Goal: Task Accomplishment & Management: Complete application form

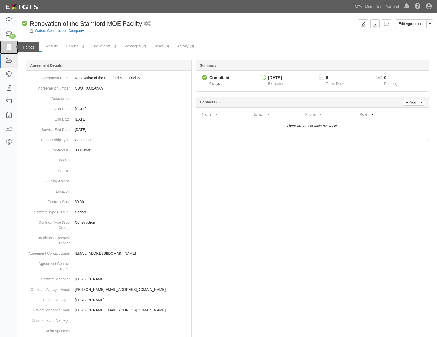
click at [11, 46] on icon at bounding box center [8, 47] width 7 height 6
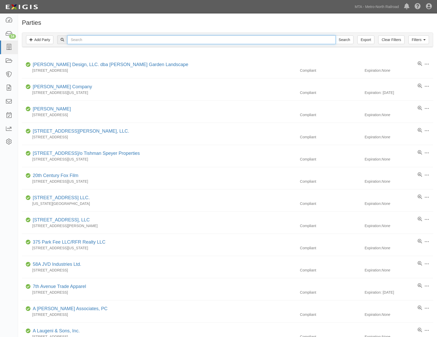
click at [119, 39] on input "text" at bounding box center [201, 39] width 268 height 9
type input "comcast"
click at [336, 35] on input "Search" at bounding box center [345, 39] width 18 height 9
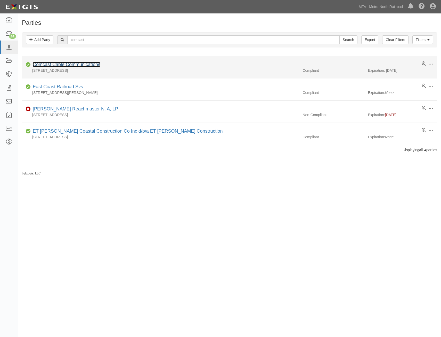
click at [81, 66] on link "Comcast Cable Communications" at bounding box center [67, 64] width 68 height 5
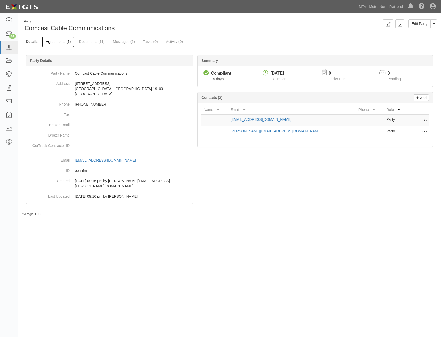
click at [58, 44] on link "Agreements (1)" at bounding box center [58, 41] width 32 height 11
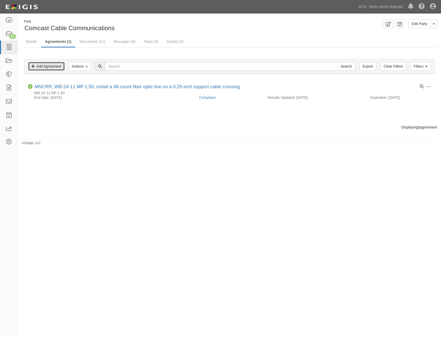
click at [46, 69] on link "Add Agreement" at bounding box center [46, 66] width 37 height 9
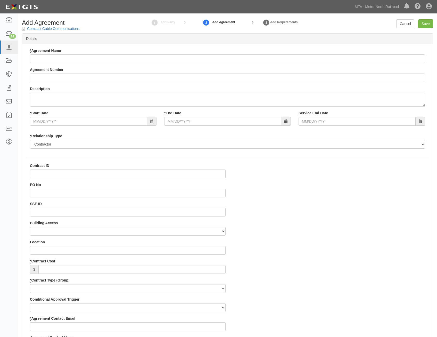
select select
click at [149, 61] on input "* Agreement Name" at bounding box center [227, 58] width 395 height 9
paste input "WB-24-11 MP 2.55"
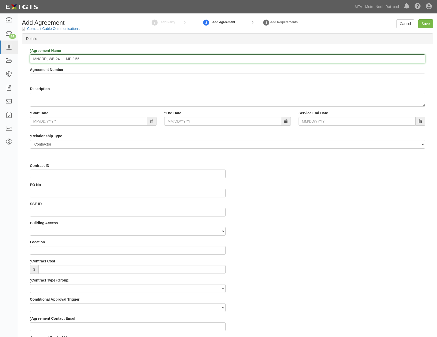
click at [203, 56] on input "MNCRR, WB-24-11 MP 2.55," at bounding box center [227, 58] width 395 height 9
paste input "install a 48-count fi-ber optic line on a 0.25-inch support cable crossing east…"
type input "MNCRR, WB-24-11 MP 2.55, install a 48-count fi-ber optic line on a 0.25-inch su…"
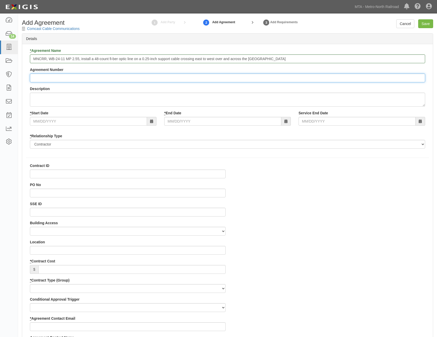
drag, startPoint x: 194, startPoint y: 80, endPoint x: 197, endPoint y: 79, distance: 2.9
click at [194, 80] on input "Agreement Number" at bounding box center [227, 78] width 395 height 9
paste input "WB-24-11 MP 2.55"
type input "WB-24-11 MP 2.55"
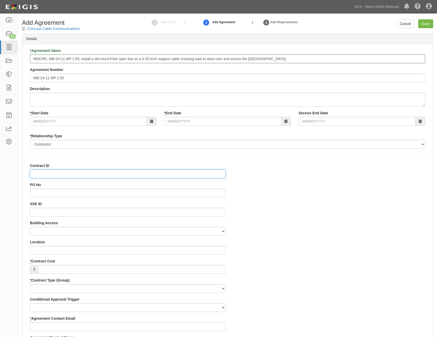
click at [208, 172] on input "Contract ID" at bounding box center [128, 173] width 196 height 9
paste input "WB-24-11 MP 2.55"
type input "WB-24-11 MP 2.55"
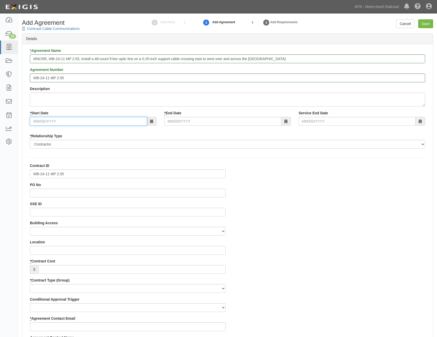
drag, startPoint x: 105, startPoint y: 120, endPoint x: 113, endPoint y: 122, distance: 7.7
click at [105, 120] on input "* Start Date" at bounding box center [88, 121] width 117 height 9
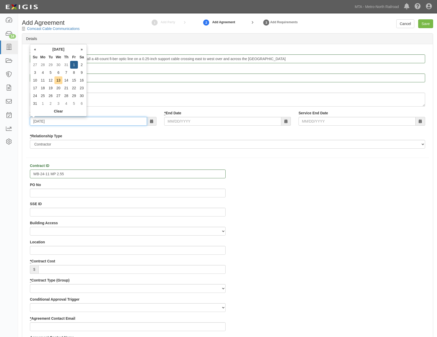
type input "08/01/2025"
click at [239, 122] on input "* End Date" at bounding box center [222, 121] width 117 height 9
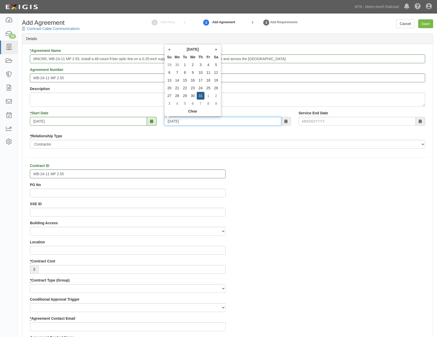
type input "12/31/2026"
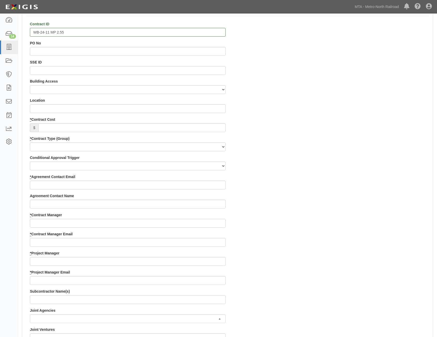
scroll to position [155, 0]
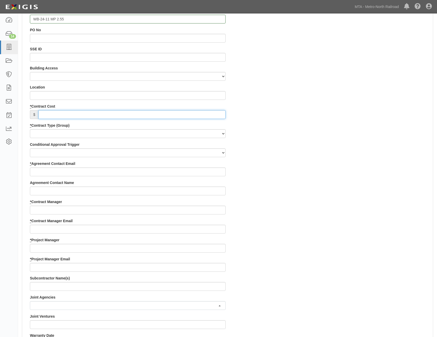
click at [210, 112] on input "* Contract Cost" at bounding box center [131, 114] width 187 height 9
type input "0"
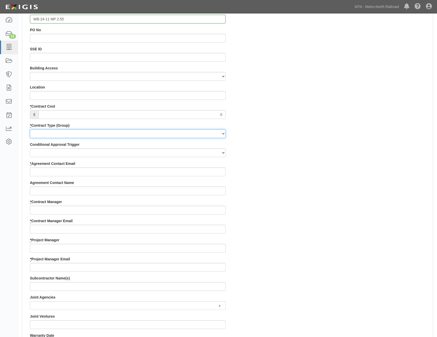
click at [196, 131] on select "Capital Operating Not for Benefit (incls. FA, Entry Permits) Real Estate Other" at bounding box center [128, 133] width 196 height 9
select select "113"
click at [30, 129] on select "Capital Operating Not for Benefit (incls. FA, Entry Permits) Real Estate Other" at bounding box center [128, 133] width 196 height 9
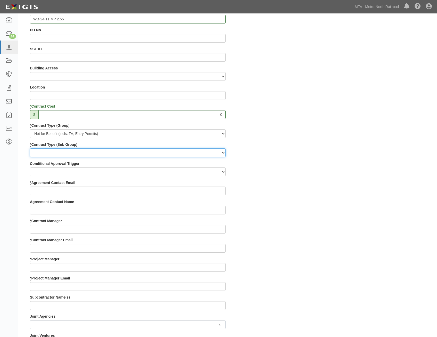
click at [198, 153] on select "Entry Permits Film Special Events Force Account (NYSDOT, CDOT, Other) NYS DEC O…" at bounding box center [128, 152] width 196 height 9
select select "210"
click at [30, 148] on select "Entry Permits Film Special Events Force Account (NYSDOT, CDOT, Other) NYS DEC O…" at bounding box center [128, 152] width 196 height 9
click at [202, 192] on input "* Agreement Contact Email" at bounding box center [128, 190] width 196 height 9
paste input "tabatha@americomm-llc.com"
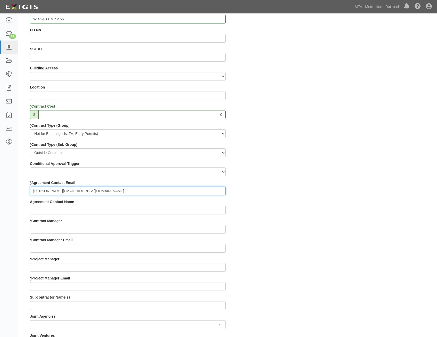
type input "tabatha@americomm-llc.com"
click at [310, 212] on div "Contract ID WB-24-11 MP 2.55 PO No SSE ID Building Access 2 Broadway 341/345/34…" at bounding box center [227, 256] width 411 height 496
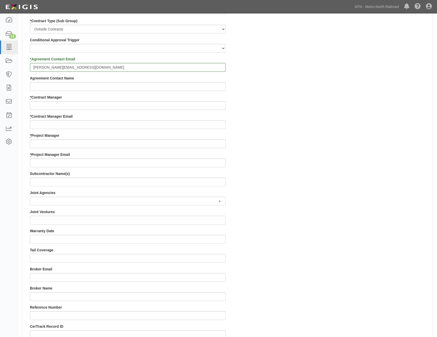
scroll to position [284, 0]
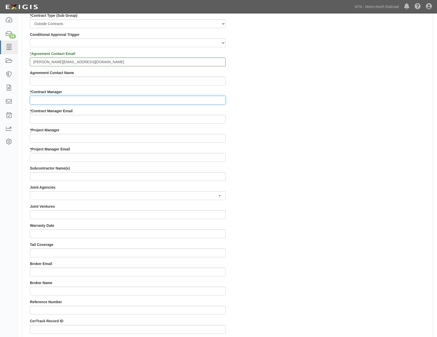
click at [208, 101] on input "* Contract Manager" at bounding box center [128, 100] width 196 height 9
paste input "Lorna Pryce"
type input "Lorna Pryce"
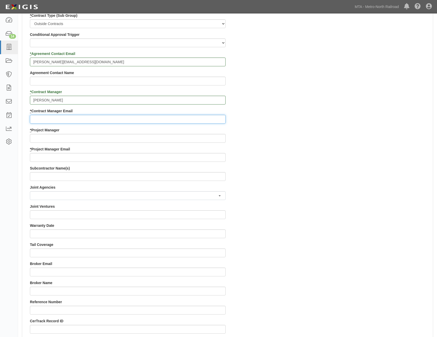
click at [218, 117] on input "* Contract Manager Email" at bounding box center [128, 119] width 196 height 9
paste input "lpryce@mnr.org"
type input "lpryce@mnr.org"
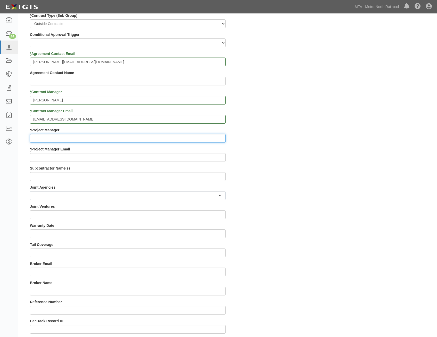
click at [217, 136] on input "* Project Manager" at bounding box center [128, 138] width 196 height 9
paste input "David Willard"
type input "David Willard"
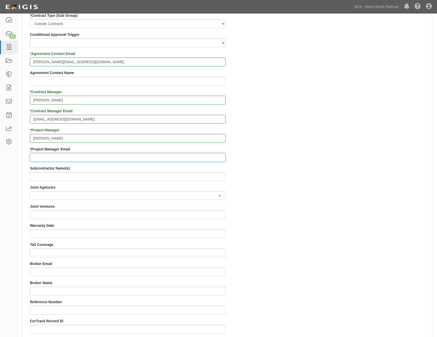
click at [209, 158] on input "* Project Manager Email" at bounding box center [128, 157] width 196 height 9
paste input "Willard@mnr.org"
type input "Willard@mnr.org"
click at [281, 184] on div "Contract ID WB-24-11 MP 2.55 PO No SSE ID Building Access 2 Broadway 341/345/34…" at bounding box center [227, 127] width 411 height 496
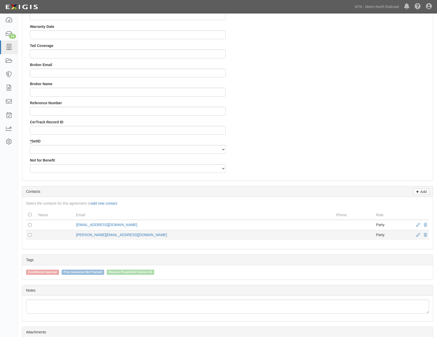
drag, startPoint x: 316, startPoint y: 149, endPoint x: 310, endPoint y: 200, distance: 51.2
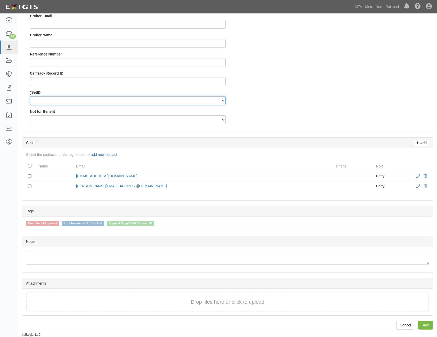
click at [217, 101] on select "MNCRR" at bounding box center [128, 100] width 196 height 9
select select "94"
click at [30, 96] on select "MNCRR" at bounding box center [128, 100] width 196 height 9
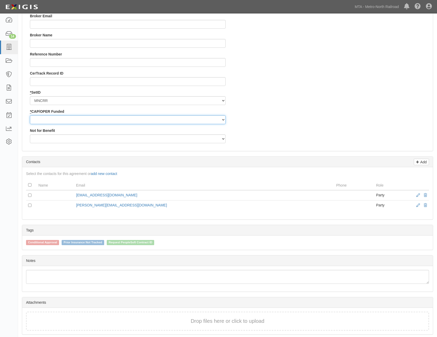
click at [205, 119] on select "Capital Operating" at bounding box center [128, 119] width 196 height 9
click at [30, 115] on select "Capital Operating" at bounding box center [128, 119] width 196 height 9
click at [207, 122] on select "Capital Operating" at bounding box center [128, 119] width 196 height 9
select select "355"
click at [30, 115] on select "Capital Operating" at bounding box center [128, 119] width 196 height 9
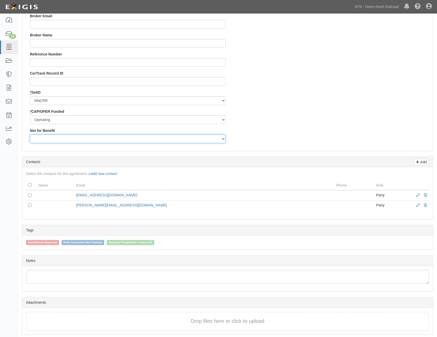
click at [206, 137] on select "Yes No" at bounding box center [128, 138] width 196 height 9
select select "503"
click at [30, 134] on select "Yes No" at bounding box center [128, 138] width 196 height 9
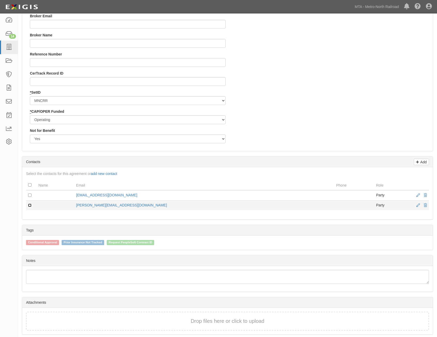
click at [31, 207] on input "checkbox" at bounding box center [29, 204] width 3 height 3
checkbox input "true"
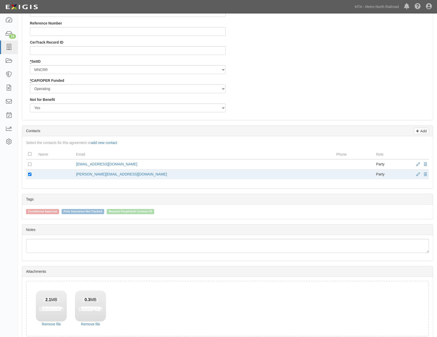
scroll to position [587, 0]
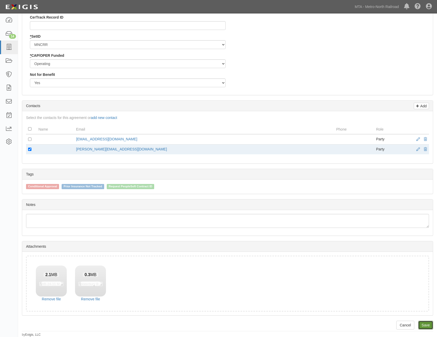
click at [426, 325] on link "Save" at bounding box center [425, 325] width 15 height 9
click at [423, 324] on link "Save" at bounding box center [425, 325] width 15 height 9
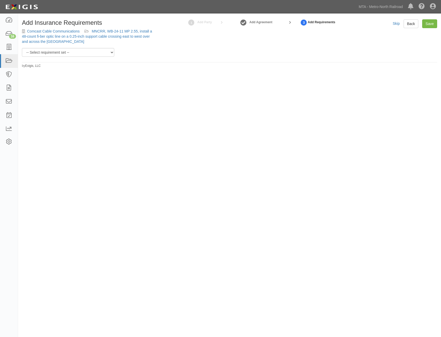
click at [382, 194] on div "Add Insurance Requirements Comcast Cable Communications MNCRR, WB-24-11 MP 2.55…" at bounding box center [220, 166] width 441 height 303
click at [89, 55] on select "-- Select requirement set -- Basic Basic Enhanced Option for Operating Agreemen…" at bounding box center [68, 52] width 92 height 9
select select "21211"
click at [22, 48] on select "-- Select requirement set -- Basic Basic Enhanced Option for Operating Agreemen…" at bounding box center [68, 52] width 92 height 9
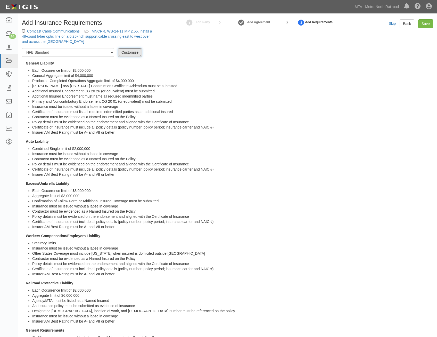
click at [128, 51] on link "Customize" at bounding box center [130, 52] width 24 height 9
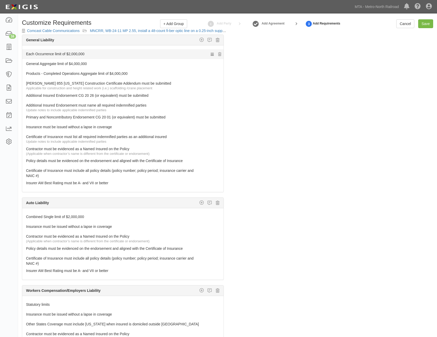
click at [176, 54] on link "Each Occurrence limit of $2,000,000" at bounding box center [113, 52] width 174 height 7
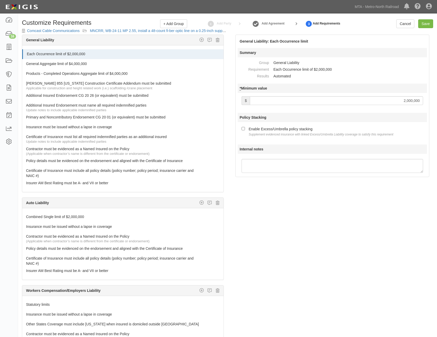
click at [405, 99] on input "2,000,000" at bounding box center [336, 100] width 173 height 9
type input "3,000,000"
click at [265, 125] on div "Policy Stacking Enable Excess/Umbrella policy stacking Supplement evidenced ins…" at bounding box center [333, 125] width 190 height 24
click at [262, 131] on div "Enable Excess/Umbrella policy stacking Supplement evidenced insurance with link…" at bounding box center [321, 131] width 145 height 11
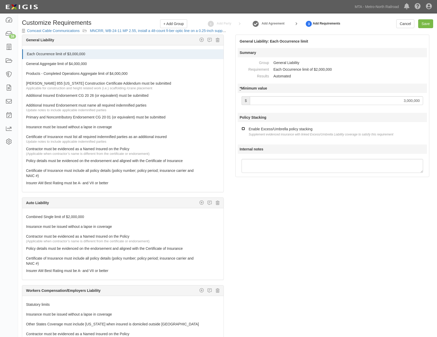
click at [245, 130] on input "Enable Excess/Umbrella policy stacking Supplement evidenced insurance with link…" at bounding box center [243, 128] width 3 height 3
checkbox input "true"
click at [174, 63] on link "General Aggregate limit of $4,000,000" at bounding box center [113, 62] width 174 height 7
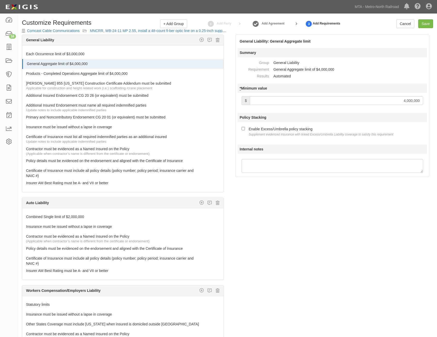
click at [391, 103] on input "4,000,000" at bounding box center [336, 100] width 173 height 9
type input "3,000,000"
click at [291, 131] on div "Enable Excess/Umbrella policy stacking Supplement evidenced insurance with link…" at bounding box center [321, 131] width 145 height 11
click at [245, 130] on input "Enable Excess/Umbrella policy stacking Supplement evidenced insurance with link…" at bounding box center [243, 128] width 3 height 3
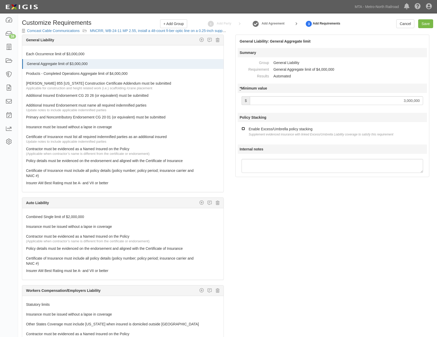
checkbox input "true"
click at [145, 71] on link "Products - Completed Operations Aggregate limit of $4,000,000" at bounding box center [113, 72] width 174 height 7
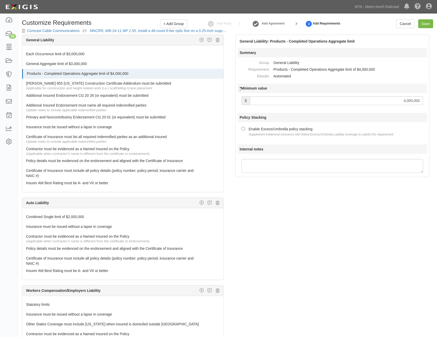
click at [386, 103] on input "4,000,000" at bounding box center [336, 100] width 173 height 9
type input "3,000,000"
click at [253, 128] on div "Enable Excess/Umbrella policy stacking Supplement evidenced insurance with link…" at bounding box center [321, 131] width 145 height 11
click at [245, 128] on input "Enable Excess/Umbrella policy stacking Supplement evidenced insurance with link…" at bounding box center [243, 128] width 3 height 3
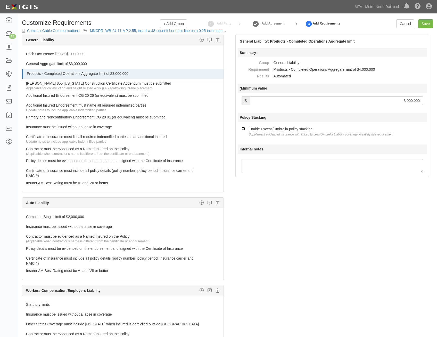
checkbox input "true"
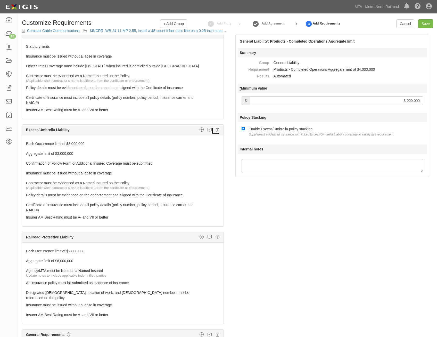
click at [216, 132] on icon at bounding box center [218, 129] width 4 height 5
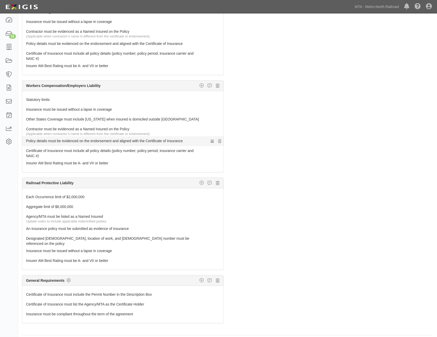
scroll to position [33, 0]
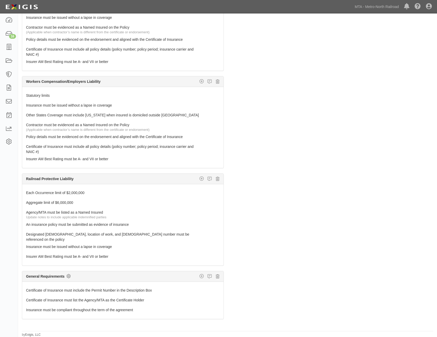
click at [69, 274] on icon at bounding box center [69, 276] width 4 height 5
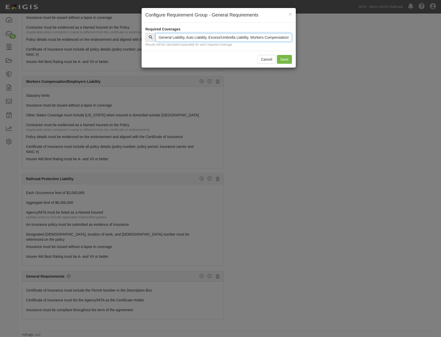
click at [267, 35] on input "text" at bounding box center [224, 37] width 136 height 9
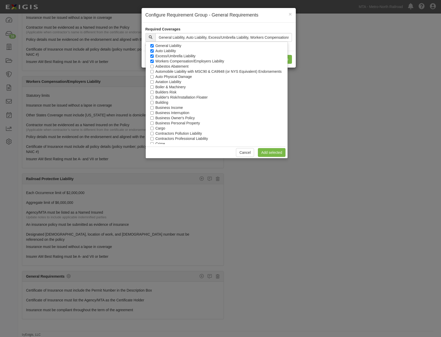
click at [179, 54] on label "Excess/Umbrella Liability" at bounding box center [176, 55] width 40 height 5
click at [154, 54] on input "Excess/Umbrella Liability" at bounding box center [151, 55] width 3 height 3
checkbox input "false"
click at [268, 151] on link "Add selected" at bounding box center [272, 152] width 28 height 9
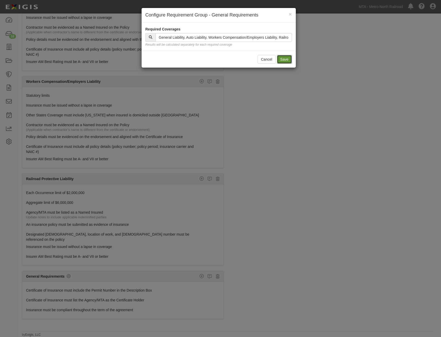
click at [283, 57] on button "Save" at bounding box center [284, 59] width 15 height 9
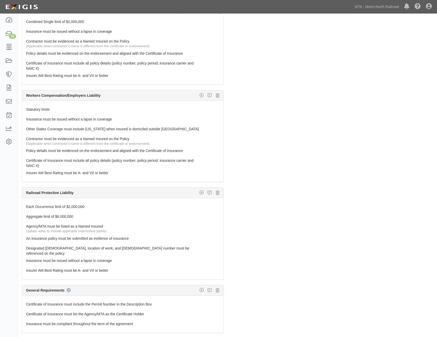
scroll to position [0, 0]
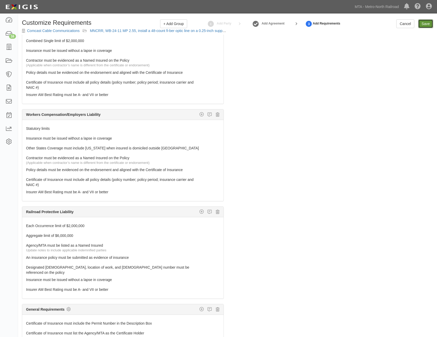
click at [428, 21] on input "Save" at bounding box center [425, 23] width 15 height 9
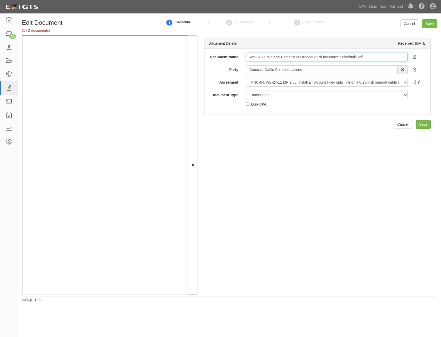
click at [360, 59] on input "WB-24-11 MP 2.55 Comcast at Oronoque Rd Insurance Submittals.pdf" at bounding box center [327, 57] width 162 height 9
type input "COI with AIE"
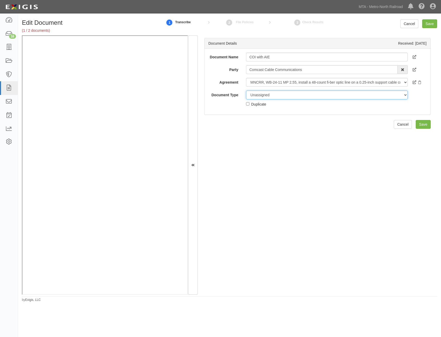
click at [316, 97] on select "Unassigned Binder Cancellation Notice Certificate Contract Endorsement Insuranc…" at bounding box center [327, 95] width 162 height 9
select select "CertificateDetail"
click at [246, 91] on select "Unassigned Binder Cancellation Notice Certificate Contract Endorsement Insuranc…" at bounding box center [327, 95] width 162 height 9
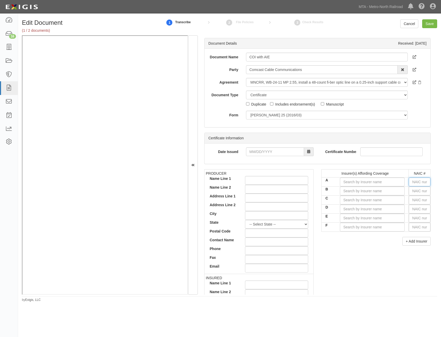
click at [422, 181] on input "text" at bounding box center [420, 181] width 22 height 9
type input "25232"
type input "2"
type input "22667"
type input "2266"
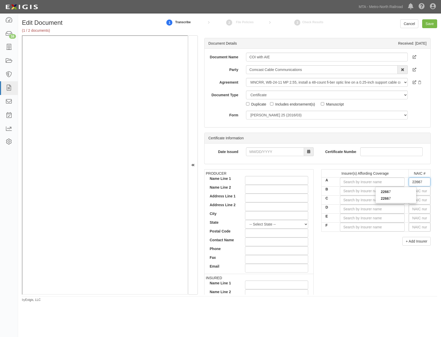
type input "22667"
click at [389, 199] on div "22667" at bounding box center [396, 198] width 41 height 7
type input "ACE American Insurance Company (A++ XV Rating)"
type input "22667"
click at [414, 190] on input "text" at bounding box center [420, 190] width 22 height 9
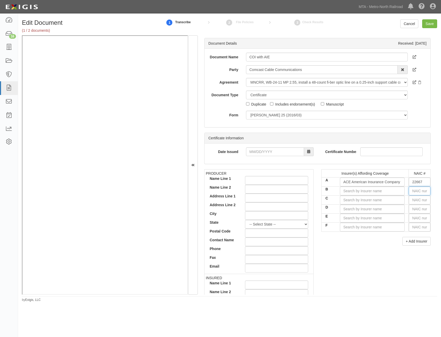
type input "44725"
type input "4"
type input "43974"
type input "43"
type input "43575"
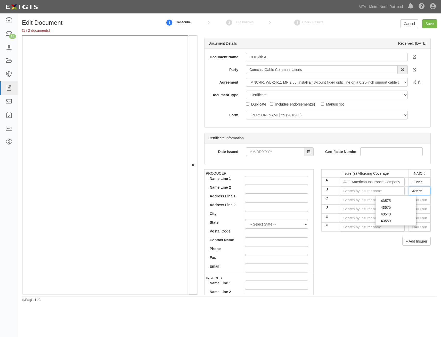
type input "4357"
type input "43575"
click at [407, 210] on div "43575" at bounding box center [396, 207] width 41 height 7
type input "Indemnity Insurance Co of North America (A++ XV Rating)"
type input "43575"
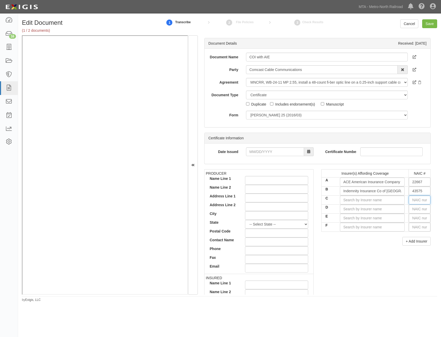
click at [417, 200] on input "text" at bounding box center [420, 200] width 22 height 9
type input "25232"
type input "2"
type input "20796"
type input "20"
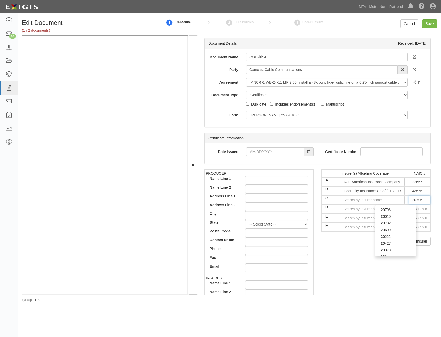
type input "20699"
type input "2069"
type input "20699"
click at [409, 208] on div "20699" at bounding box center [396, 209] width 41 height 7
type input "ACE Property and Casualty Insurance Co (A++ XV Rating)"
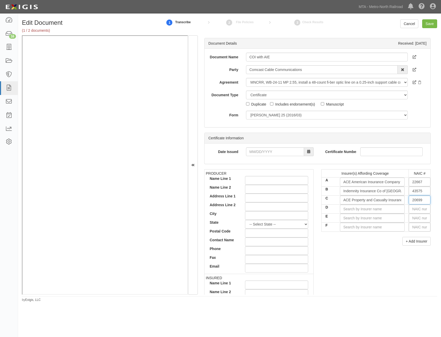
type input "20699"
click at [424, 208] on input "text" at bounding box center [420, 209] width 22 height 9
type input "25232"
type input "2"
type input "20796"
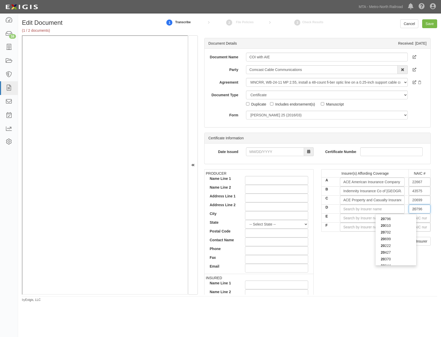
type input "207"
type input "20702"
type input "2070"
type input "20702"
click at [402, 221] on div "20702" at bounding box center [396, 218] width 41 height 7
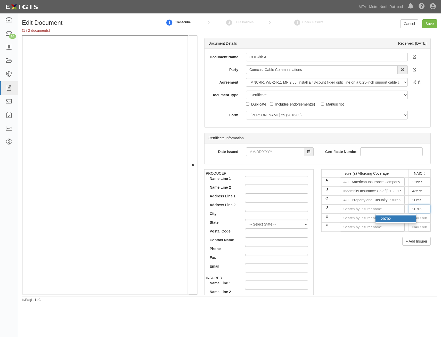
type input "ACE Fire Underwriters Insurance Company (A++ XV Rating)"
type input "20702"
click at [372, 243] on div "+ Add Insurer" at bounding box center [375, 241] width 109 height 9
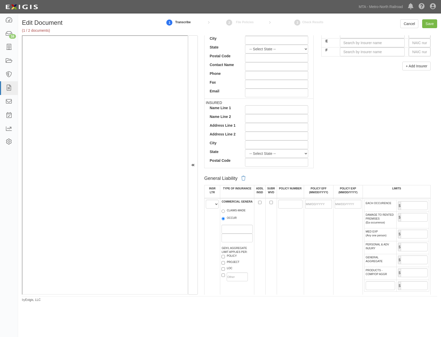
scroll to position [258, 0]
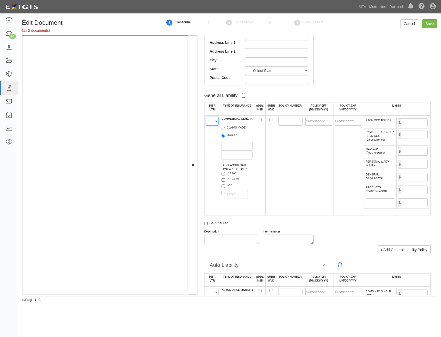
click at [216, 125] on select "A B C D E F" at bounding box center [212, 121] width 13 height 9
select select "A"
click at [206, 117] on select "A B C D E F" at bounding box center [212, 121] width 13 height 9
click at [233, 137] on label "OCCUR" at bounding box center [229, 135] width 15 height 5
click at [225, 137] on input "OCCUR" at bounding box center [223, 135] width 3 height 3
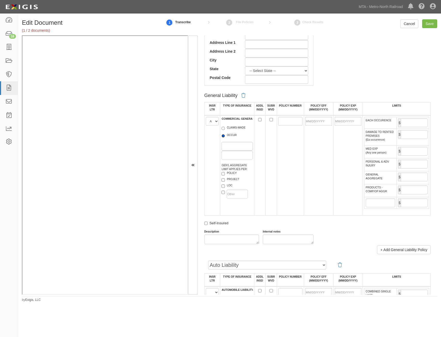
radio input "true"
click at [231, 174] on label "POLICY" at bounding box center [229, 173] width 15 height 5
click at [225, 174] on input "POLICY" at bounding box center [223, 173] width 3 height 3
checkbox input "true"
drag, startPoint x: 294, startPoint y: 123, endPoint x: 282, endPoint y: 145, distance: 25.1
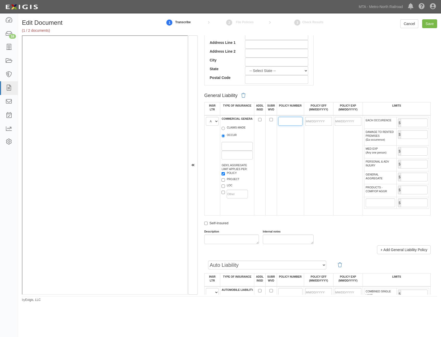
click at [292, 124] on input "POLICY NUMBER" at bounding box center [290, 121] width 24 height 9
type input "XSL G4893044A"
click at [324, 144] on td at bounding box center [318, 165] width 29 height 100
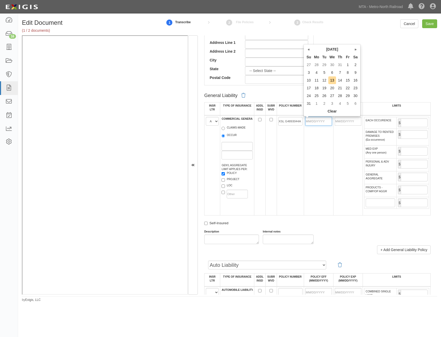
click at [319, 121] on input "POLICY EFF (MM/DD/YYYY)" at bounding box center [318, 121] width 27 height 9
type input "12/01/2024"
type input "12/01/2025"
click at [283, 154] on td "XSL G4893044A" at bounding box center [290, 165] width 27 height 100
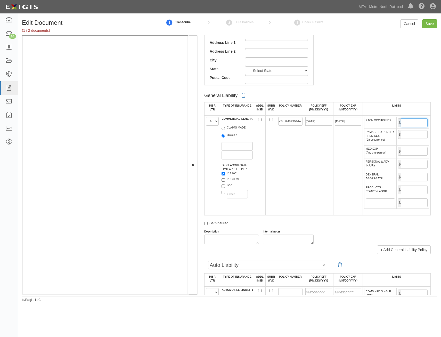
click at [418, 123] on input "EACH OCCURENCE" at bounding box center [414, 122] width 27 height 9
type input "19,900,000"
click at [413, 178] on input "GENERAL AGGREGATE" at bounding box center [414, 177] width 27 height 9
type input "60,000,000"
click at [413, 189] on input "PRODUCTS - COMP/OP AGGR" at bounding box center [414, 189] width 27 height 9
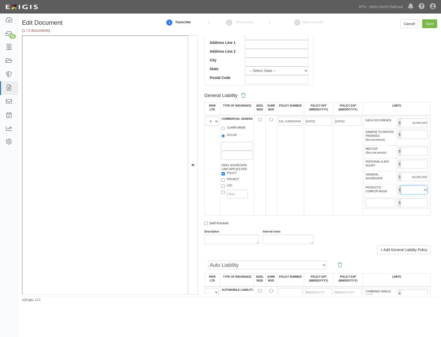
type input "15,000,000"
click at [358, 210] on td "12/01/2025" at bounding box center [347, 165] width 29 height 100
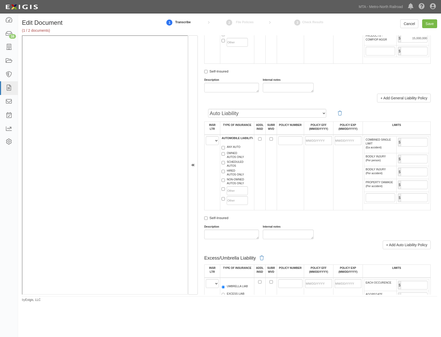
scroll to position [413, 0]
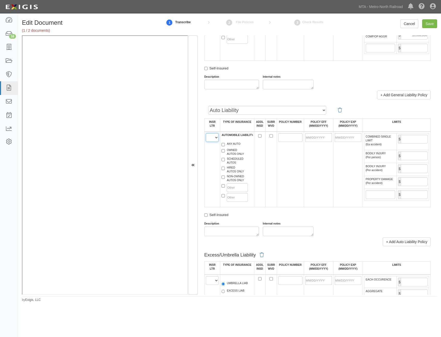
drag, startPoint x: 211, startPoint y: 138, endPoint x: 213, endPoint y: 142, distance: 5.2
click at [211, 138] on select "A B C D E F" at bounding box center [212, 137] width 13 height 9
select select "A"
click at [206, 133] on select "A B C D E F" at bounding box center [212, 137] width 13 height 9
click at [232, 144] on label "ANY AUTO" at bounding box center [231, 144] width 19 height 5
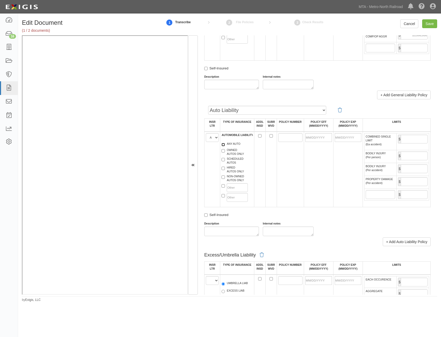
click at [225, 144] on input "ANY AUTO" at bounding box center [223, 144] width 3 height 3
checkbox input "true"
click at [292, 138] on input "POLICY NUMBER" at bounding box center [290, 137] width 24 height 9
type input "ISA H11371504"
click at [320, 141] on input "POLICY EFF (MM/DD/YYYY)" at bounding box center [318, 137] width 27 height 9
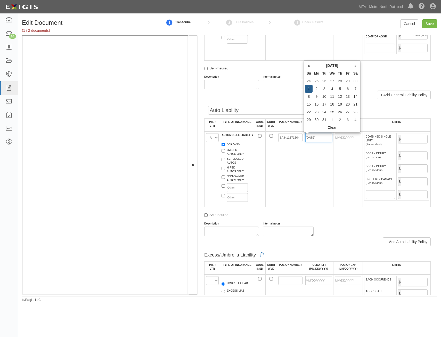
type input "12/01/2024"
type input "12/01/2025"
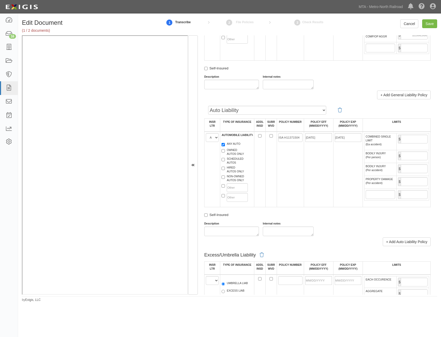
click at [282, 174] on td "ISA H11371504" at bounding box center [290, 170] width 27 height 76
click at [407, 136] on input "COMBINED SINGLE LIMIT (Ea accident)" at bounding box center [414, 139] width 27 height 9
type input "20,000,000"
click at [349, 165] on td "12/01/2025" at bounding box center [347, 170] width 29 height 76
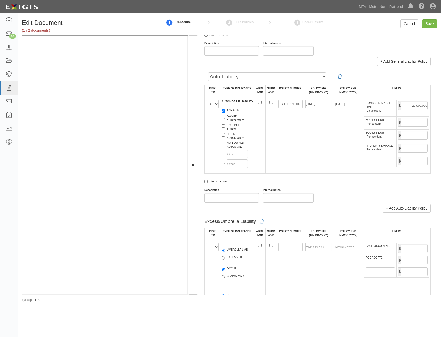
scroll to position [542, 0]
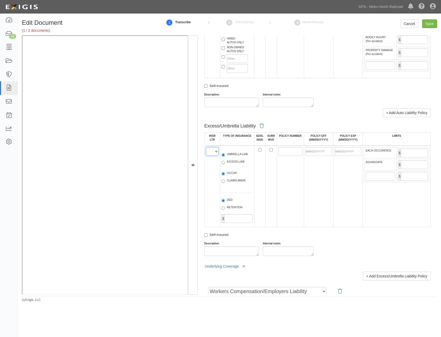
click at [213, 151] on select "A B C D E F" at bounding box center [212, 151] width 13 height 9
select select "C"
click at [206, 147] on select "A B C D E F" at bounding box center [212, 151] width 13 height 9
click at [231, 153] on label "UMBRELLA LIAB" at bounding box center [235, 154] width 26 height 5
click at [225, 153] on input "UMBRELLA LIAB" at bounding box center [223, 154] width 3 height 3
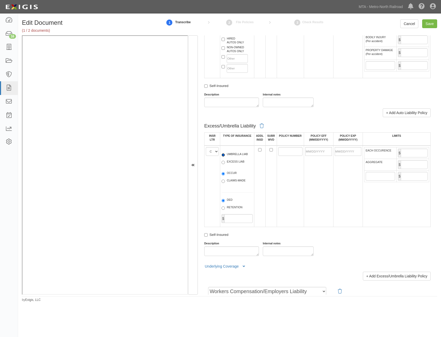
radio input "true"
click at [232, 174] on label "OCCUR" at bounding box center [229, 173] width 15 height 5
click at [225, 174] on input "OCCUR" at bounding box center [223, 173] width 3 height 3
radio input "true"
drag, startPoint x: 280, startPoint y: 149, endPoint x: 280, endPoint y: 152, distance: 2.8
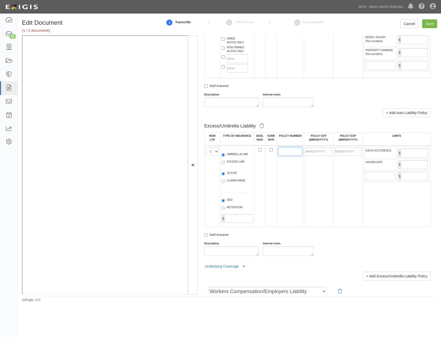
click at [280, 149] on input "POLICY NUMBER" at bounding box center [290, 151] width 24 height 9
type input "XEU G27983212 010"
click at [318, 153] on input "POLICY EFF (MM/DD/YYYY)" at bounding box center [318, 151] width 27 height 9
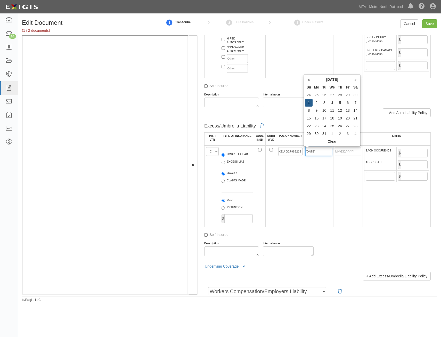
type input "12/01/2024"
type input "12/01/2025"
click at [306, 191] on td "12/01/2024" at bounding box center [318, 186] width 29 height 82
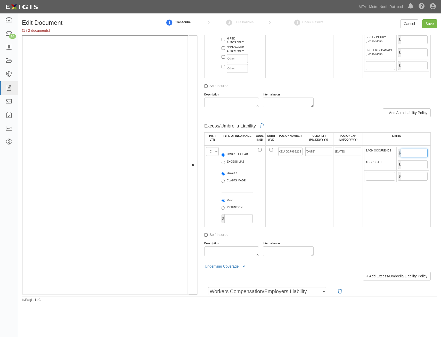
click at [411, 154] on input "EACH OCCURENCE" at bounding box center [414, 153] width 27 height 9
type input "10,000,000"
type input "XL Select Insurance Company (NR Rating)"
type input "19607"
type input "Travelers Indemnity Company (A++ XV Rating)"
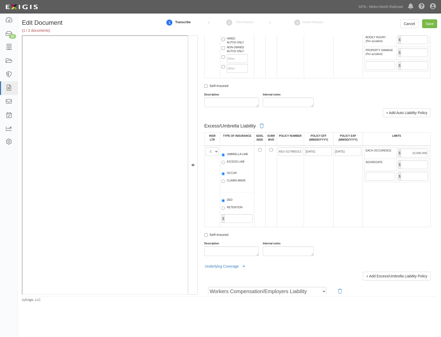
type input "25658"
type input "10,000,000"
type input "CUP7S71684A"
type input "10/30/2024"
type input "1,000,000"
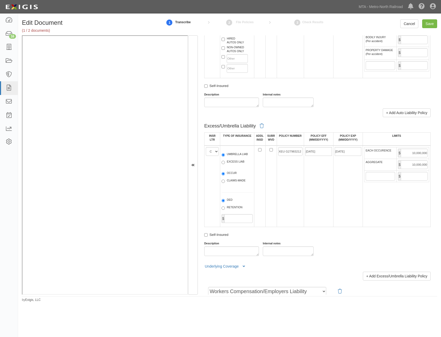
type input "1,000,000"
type input "PRS-8T197334-IND"
type input "05/06/2028"
type input "4,000,000"
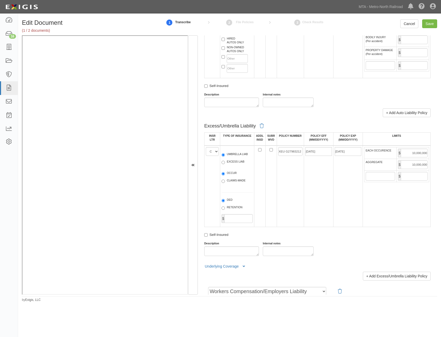
type input "4,000,000"
type input "10/30/2025"
type input "05/06/2029"
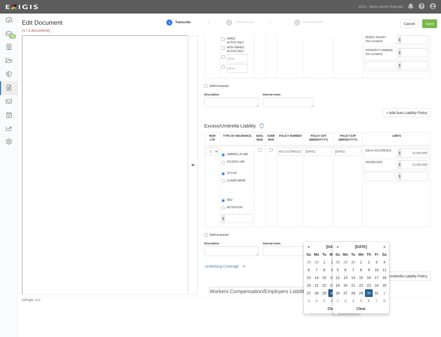
click at [347, 189] on td "12/01/2025" at bounding box center [347, 186] width 29 height 82
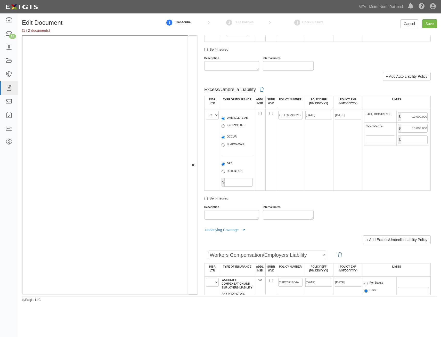
scroll to position [696, 0]
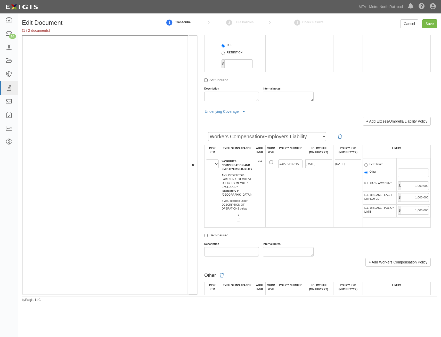
click at [369, 165] on label "Per Statute" at bounding box center [373, 164] width 19 height 5
click at [368, 165] on input "Per Statute" at bounding box center [365, 164] width 3 height 3
radio input "true"
click at [217, 166] on select "A B C D E F" at bounding box center [212, 163] width 13 height 9
select select "B"
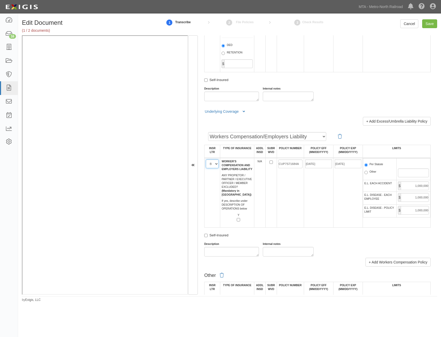
click at [206, 159] on select "A B C D E F" at bounding box center [212, 163] width 13 height 9
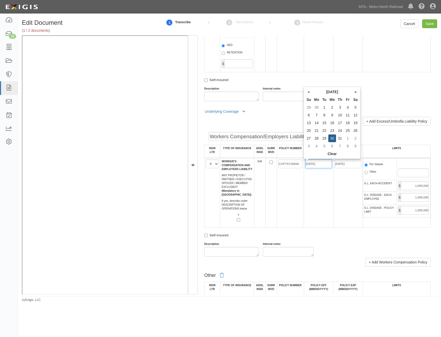
click at [316, 166] on input "10/30/2024" at bounding box center [318, 163] width 27 height 9
type input "12/01/2024"
type input "12/01/2025"
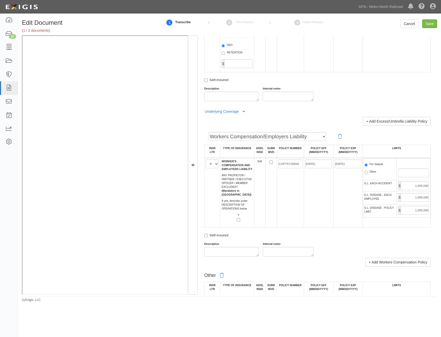
click at [348, 203] on td "12/01/2025" at bounding box center [347, 193] width 29 height 70
click at [291, 162] on input "CUP7S71684A" at bounding box center [290, 163] width 24 height 9
type input "WLR C72613363"
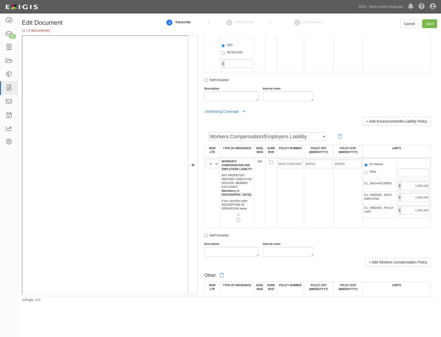
click at [344, 199] on td "12/01/2025" at bounding box center [347, 193] width 29 height 70
click at [416, 187] on input "1,000,000" at bounding box center [415, 185] width 28 height 9
type input "2,000,000"
click at [418, 199] on input "1,000,000" at bounding box center [415, 197] width 28 height 9
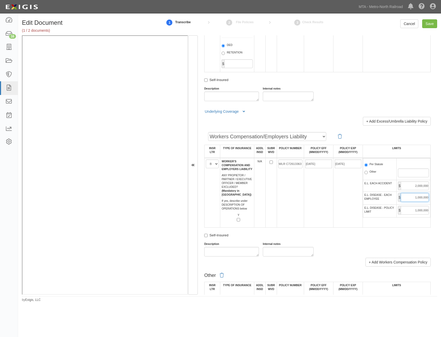
click at [418, 199] on input "1,000,000" at bounding box center [415, 197] width 28 height 9
type input "2,000,000"
click at [409, 208] on input "1,000,000" at bounding box center [415, 210] width 28 height 9
type input "2,000,000"
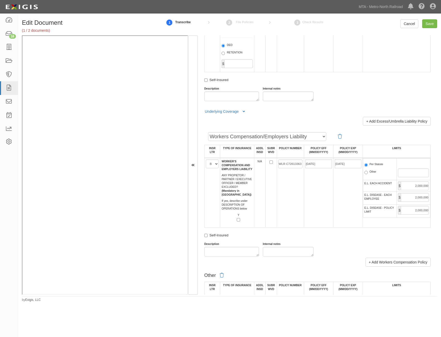
click at [344, 229] on div "Workers Compensation/Employers Liability Employers Liability Workers Compensati…" at bounding box center [317, 192] width 226 height 127
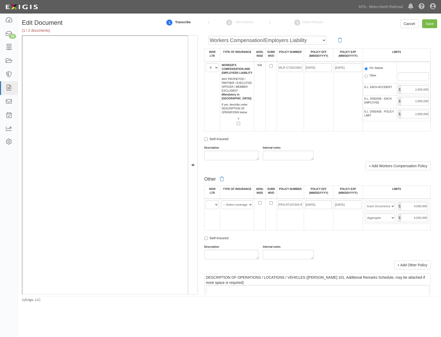
scroll to position [800, 0]
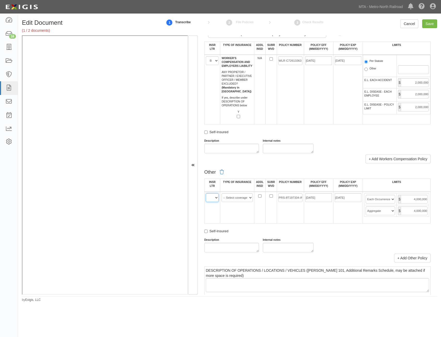
click at [207, 198] on select "A B C D E F" at bounding box center [212, 197] width 13 height 9
click at [206, 193] on select "A B C D E F" at bounding box center [212, 197] width 13 height 9
click at [216, 196] on select "A B C D E F" at bounding box center [212, 197] width 13 height 9
select select "A"
click at [206, 193] on select "A B C D E F" at bounding box center [212, 197] width 13 height 9
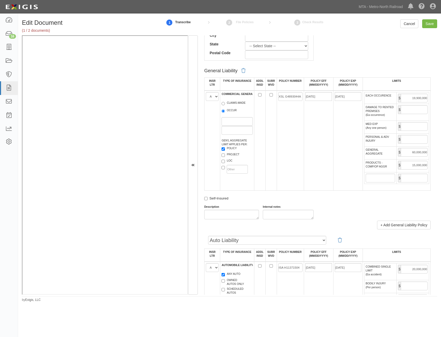
scroll to position [0, 0]
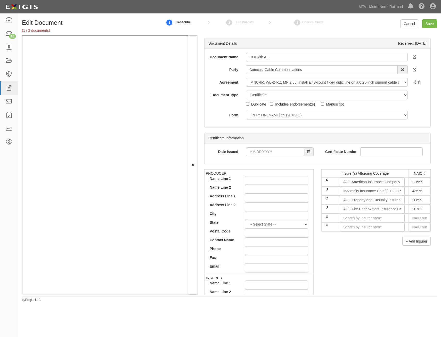
drag, startPoint x: 277, startPoint y: 223, endPoint x: 321, endPoint y: 139, distance: 94.9
click at [373, 221] on input "E" at bounding box center [372, 218] width 65 height 9
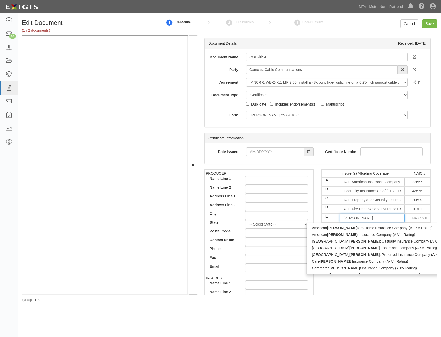
type input "west"
type input "westchester Fire Insurance Company (A++ XV Rating)"
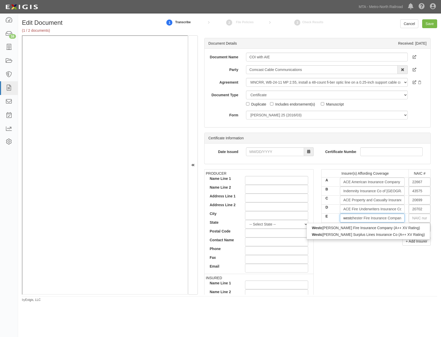
type input "westch"
click at [372, 235] on div "Westch ester Surplus Lines Insurance Co (A++ XV Rating)" at bounding box center [359, 234] width 104 height 7
type input "Westchester Surplus Lines Insurance Co (A++ XV Rating)"
type input "10172"
type input "Westchester Surplus Lines Insurance Co (A++ XV Rating)"
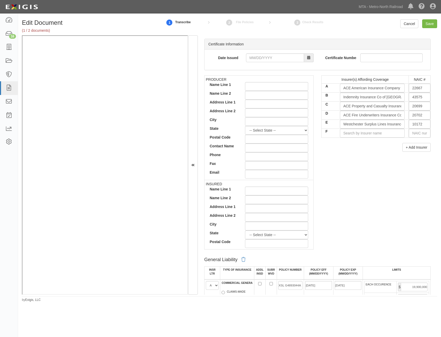
drag, startPoint x: 367, startPoint y: 251, endPoint x: 374, endPoint y: 251, distance: 7.2
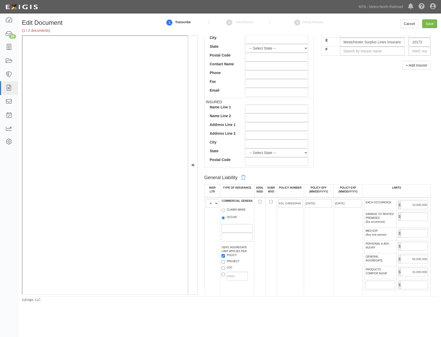
drag, startPoint x: 378, startPoint y: 224, endPoint x: 382, endPoint y: 215, distance: 9.7
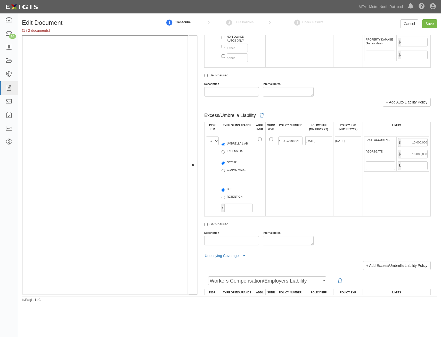
drag, startPoint x: 342, startPoint y: 217, endPoint x: 334, endPoint y: 280, distance: 62.6
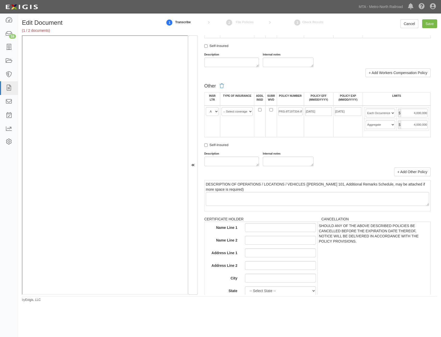
scroll to position [825, 0]
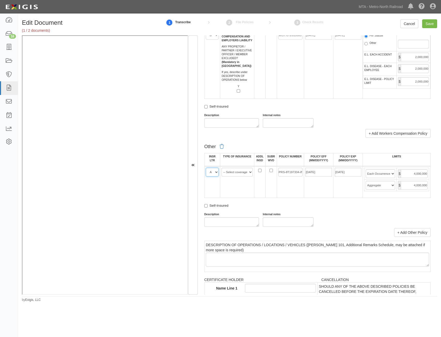
drag, startPoint x: 215, startPoint y: 171, endPoint x: 215, endPoint y: 176, distance: 5.2
click at [215, 171] on select "A B C D E F" at bounding box center [212, 172] width 13 height 9
select select "E"
click at [206, 168] on select "A B C D E F" at bounding box center [212, 172] width 13 height 9
click at [245, 170] on select "-- Select coverage line -- Asbestos Abatement Auto Physical Damage Aviation Lia…" at bounding box center [237, 172] width 31 height 9
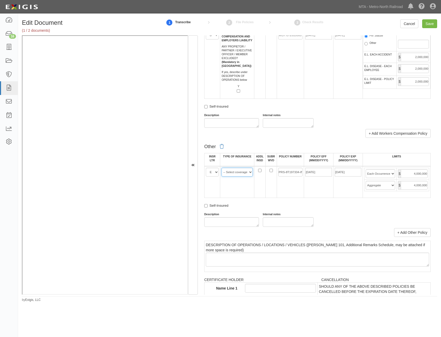
select select "47"
click at [222, 168] on select "-- Select coverage line -- Asbestos Abatement Auto Physical Damage Aviation Lia…" at bounding box center [237, 172] width 31 height 9
click at [283, 171] on input "PRS-8T197334-IND" at bounding box center [290, 172] width 24 height 9
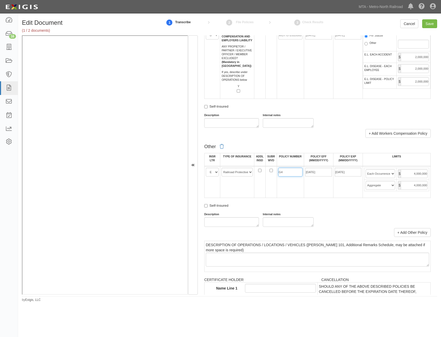
type input "G48803155 001"
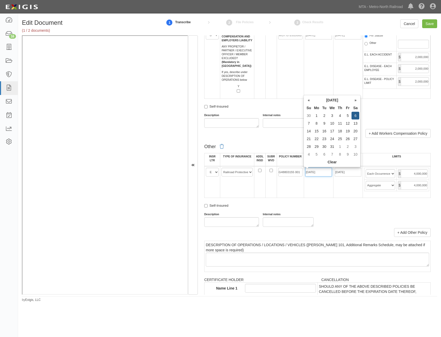
click at [322, 173] on input "05/06/2028" at bounding box center [318, 172] width 27 height 9
type input "10/24/2025"
type input "10/24/2026"
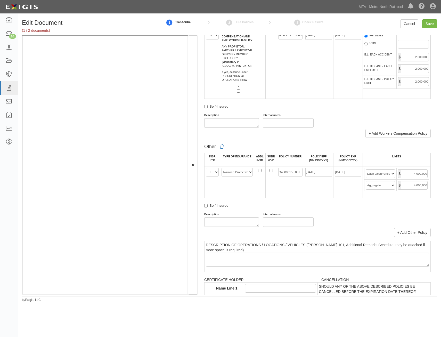
click at [347, 196] on td "10/24/2026" at bounding box center [347, 182] width 29 height 32
click at [414, 185] on input "4,000,000" at bounding box center [414, 185] width 27 height 9
type input "6,000,000"
click at [412, 177] on input "4,000,000" at bounding box center [414, 173] width 27 height 9
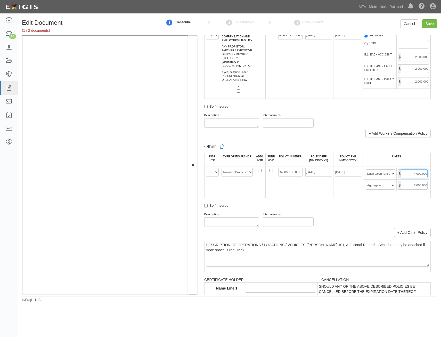
click at [412, 177] on input "4,000,000" at bounding box center [414, 173] width 27 height 9
type input "2,000,000"
click at [305, 202] on div "Other INSR LTR TYPE OF INSURANCE ADDL INSD SUBR WVD POLICY NUMBER POLICY EFF (M…" at bounding box center [317, 184] width 226 height 85
click at [430, 25] on input "Save" at bounding box center [429, 23] width 15 height 9
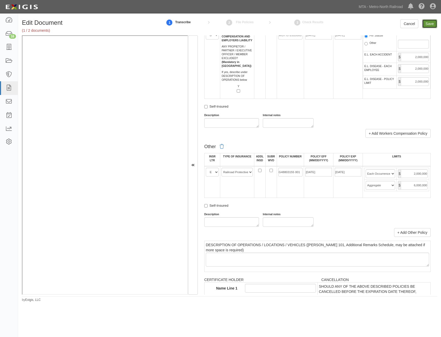
type input "19900000"
type input "60000000"
type input "15000000"
type input "20000000"
type input "10000000"
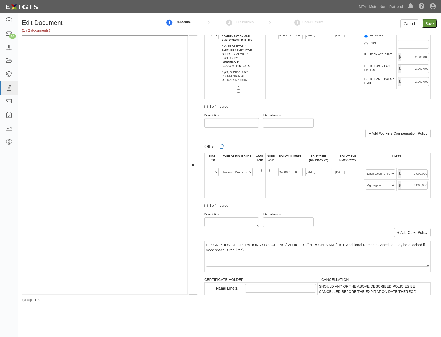
type input "10000000"
type input "2000000"
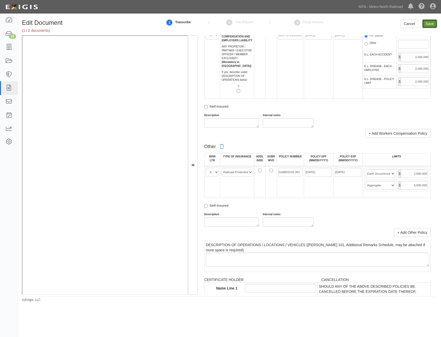
type input "6000000"
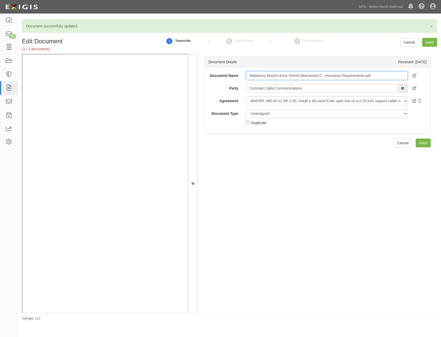
click at [320, 76] on input "Waterbury Branch Entry Permit Attachment C - Insurance Requirements.pdf" at bounding box center [327, 75] width 162 height 9
type input "Insurance Requirements"
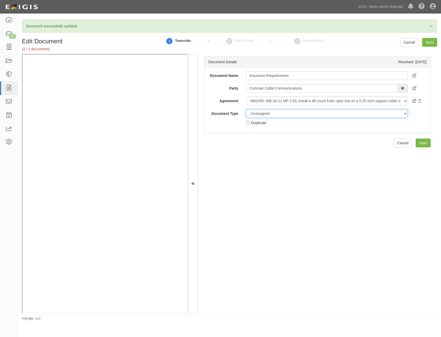
click at [311, 112] on select "Unassigned Binder Cancellation Notice Certificate Contract Endorsement Insuranc…" at bounding box center [327, 113] width 162 height 9
select select "RequirementDetail"
click at [246, 109] on select "Unassigned Binder Cancellation Notice Certificate Contract Endorsement Insuranc…" at bounding box center [327, 113] width 162 height 9
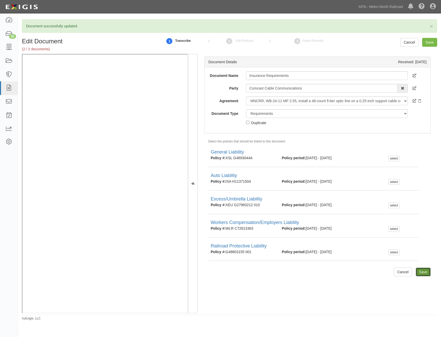
click at [422, 273] on input "Save" at bounding box center [423, 271] width 15 height 9
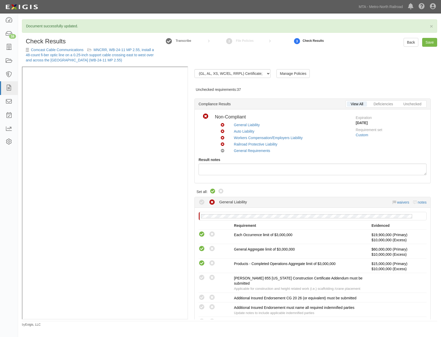
click at [213, 193] on icon at bounding box center [213, 191] width 6 height 6
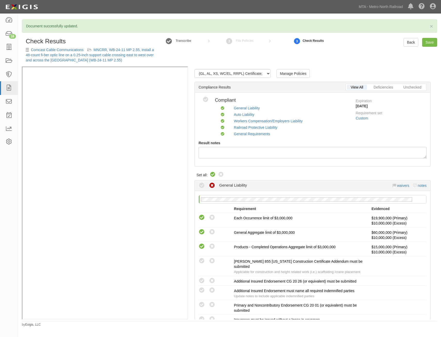
radio input "true"
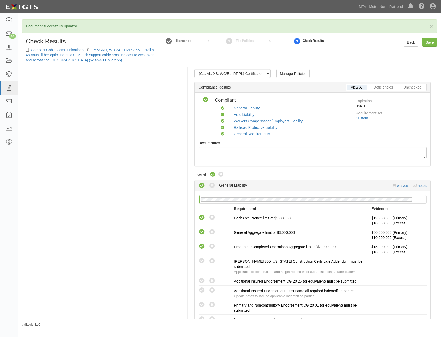
radio input "true"
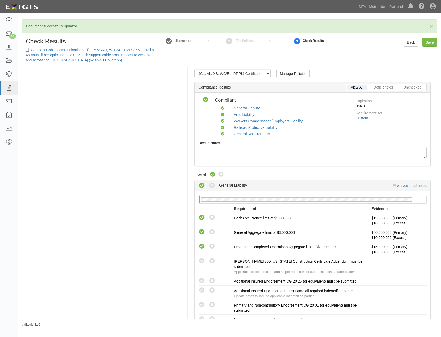
radio input "true"
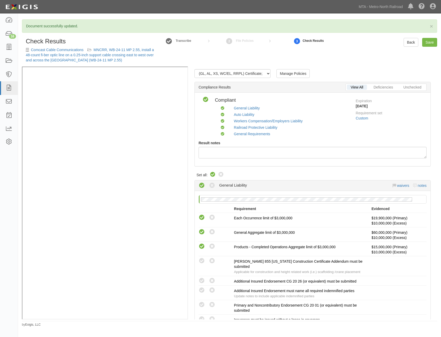
radio input "true"
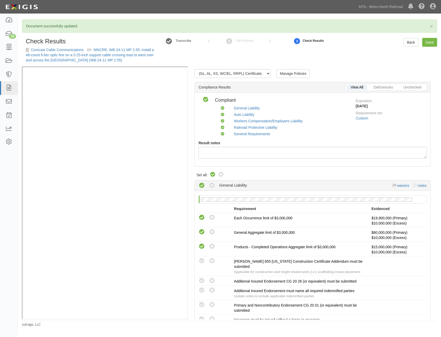
radio input "true"
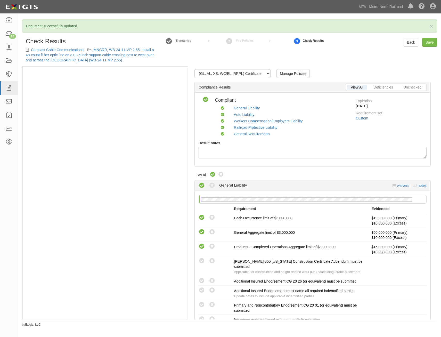
radio input "true"
radio input "false"
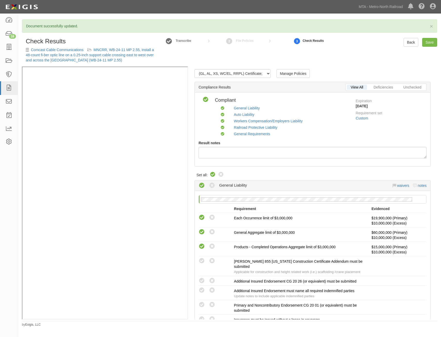
radio input "true"
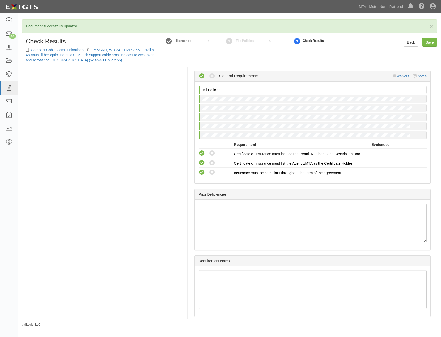
drag, startPoint x: 324, startPoint y: 121, endPoint x: 316, endPoint y: 220, distance: 99.4
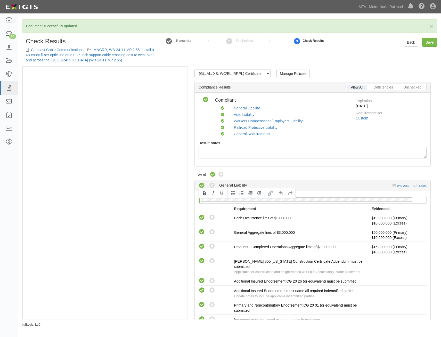
drag, startPoint x: 320, startPoint y: 208, endPoint x: 430, endPoint y: 53, distance: 189.1
click at [433, 42] on link "Save" at bounding box center [429, 42] width 15 height 9
radio input "true"
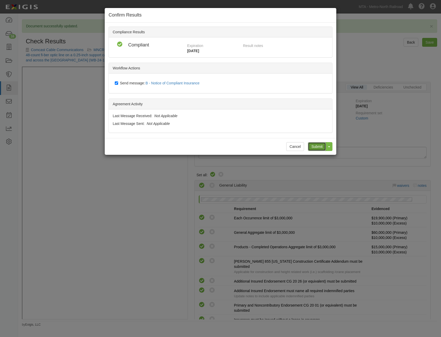
click at [317, 147] on input "Submit" at bounding box center [317, 146] width 18 height 9
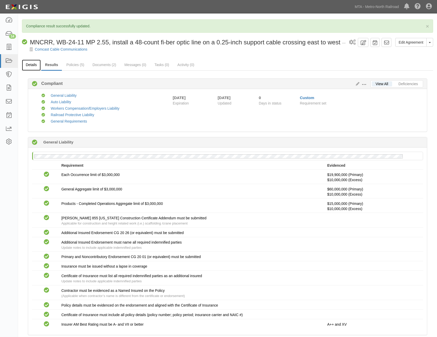
click at [29, 67] on link "Details" at bounding box center [31, 65] width 19 height 11
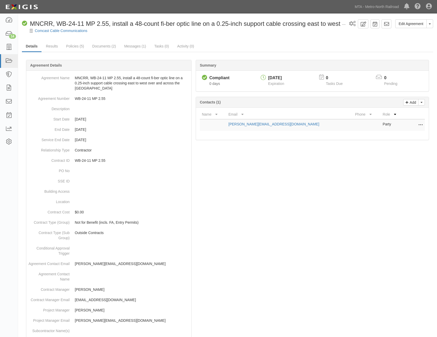
scroll to position [173, 0]
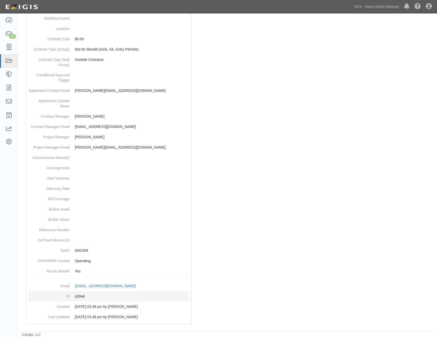
click at [82, 295] on dd "ytj9wk" at bounding box center [108, 296] width 161 height 10
copy dd "ytj9wk"
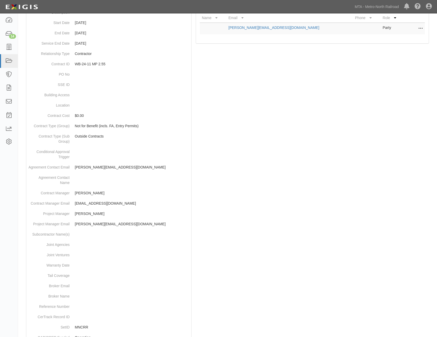
scroll to position [0, 0]
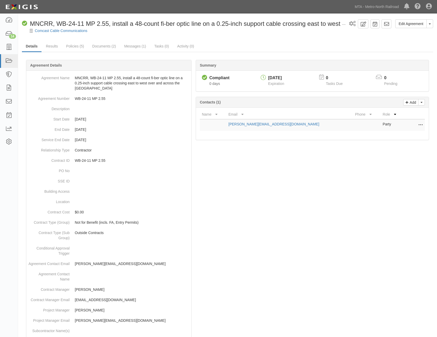
drag, startPoint x: 322, startPoint y: 238, endPoint x: 367, endPoint y: 49, distance: 194.9
click at [389, 21] on link at bounding box center [387, 23] width 10 height 9
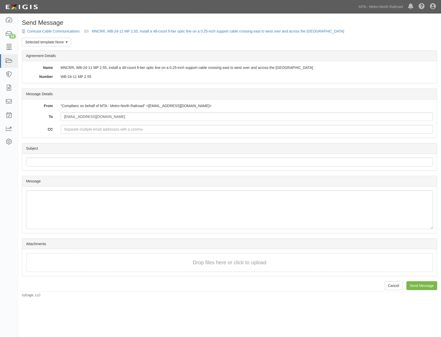
click at [37, 37] on div "Send Message Comcast Cable Communications MNCRR, WB-24-11 MP 2.55, install a 48…" at bounding box center [229, 158] width 423 height 278
click at [38, 42] on link "Selected template: None" at bounding box center [46, 42] width 49 height 9
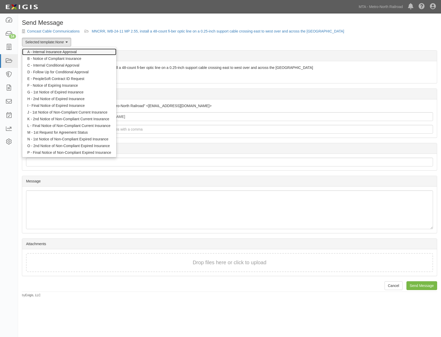
click at [50, 52] on link "A - Internal Insurance Approval" at bounding box center [69, 51] width 94 height 7
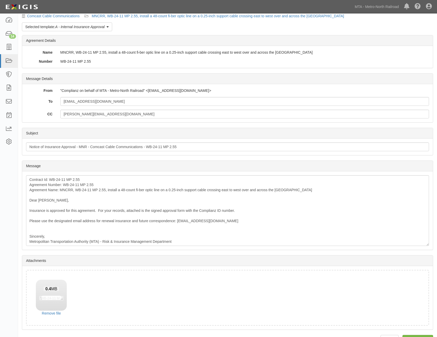
scroll to position [29, 0]
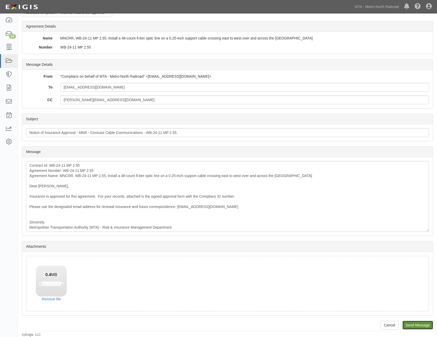
click at [428, 323] on input "Send Message" at bounding box center [418, 325] width 31 height 9
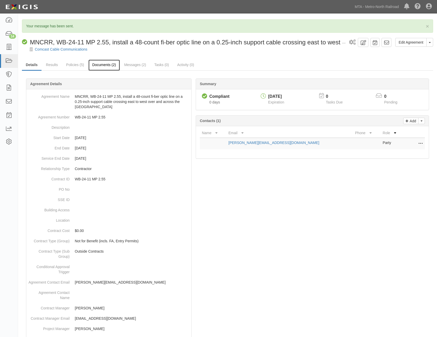
click at [98, 62] on link "Documents (2)" at bounding box center [103, 65] width 31 height 11
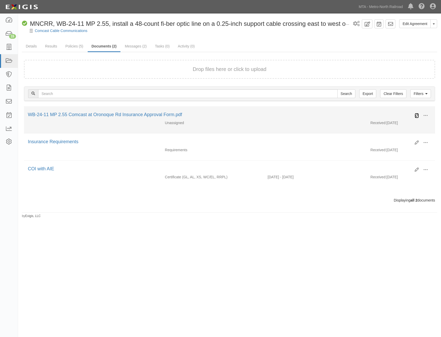
click at [417, 114] on icon at bounding box center [417, 115] width 4 height 4
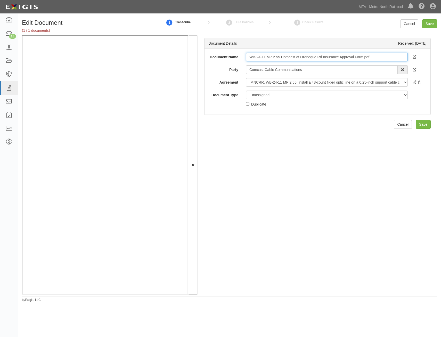
click at [296, 56] on input "WB-24-11 MP 2.55 Comcast at Oronoque Rd Insurance Approval Form.pdf" at bounding box center [327, 57] width 162 height 9
type input "Approval Form"
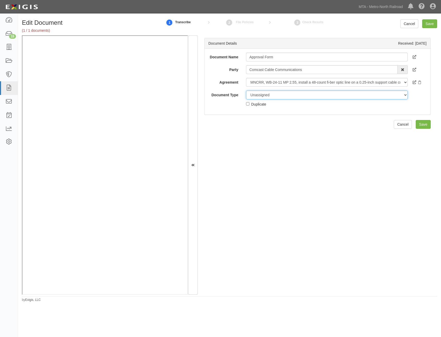
click at [297, 95] on select "Unassigned Binder Cancellation Notice Certificate Contract Endorsement Insuranc…" at bounding box center [327, 95] width 162 height 9
click at [246, 91] on select "Unassigned Binder Cancellation Notice Certificate Contract Endorsement Insuranc…" at bounding box center [327, 95] width 162 height 9
drag, startPoint x: 323, startPoint y: 94, endPoint x: 323, endPoint y: 98, distance: 4.4
click at [323, 94] on select "Unassigned Binder Cancellation Notice Certificate Contract Endorsement Insuranc…" at bounding box center [327, 95] width 162 height 9
select select "OtherDetail"
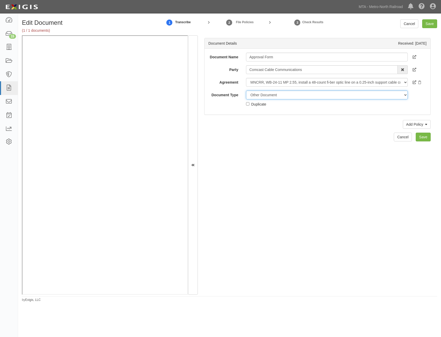
click at [246, 91] on select "Unassigned Binder Cancellation Notice Certificate Contract Endorsement Insuranc…" at bounding box center [327, 95] width 162 height 9
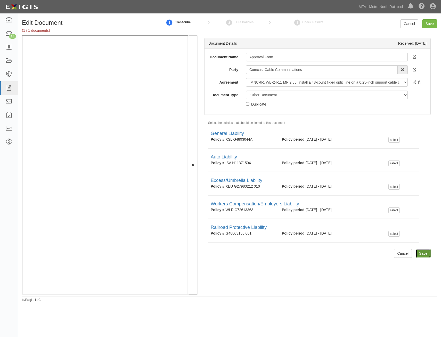
click at [421, 255] on input "Save" at bounding box center [423, 253] width 15 height 9
